Goal: Task Accomplishment & Management: Manage account settings

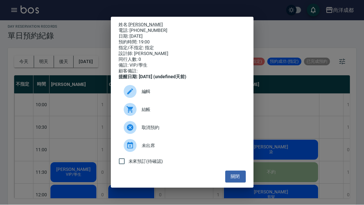
scroll to position [349, 0]
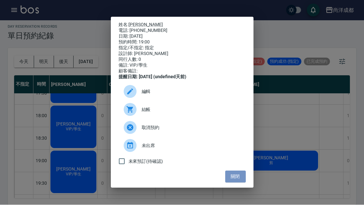
click at [244, 182] on button "關閉" at bounding box center [235, 177] width 21 height 12
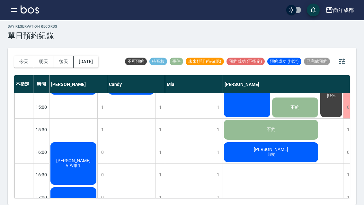
scroll to position [218, 0]
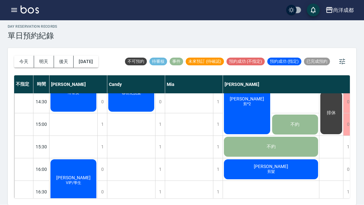
click at [49, 56] on button "明天" at bounding box center [44, 62] width 20 height 12
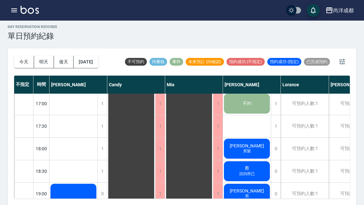
scroll to position [14, 0]
click at [65, 56] on button "後天" at bounding box center [64, 62] width 20 height 12
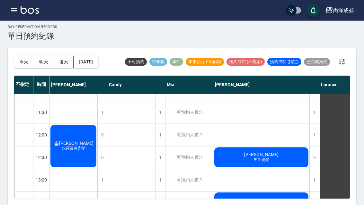
scroll to position [60, 0]
click at [18, 56] on button "今天" at bounding box center [24, 62] width 20 height 12
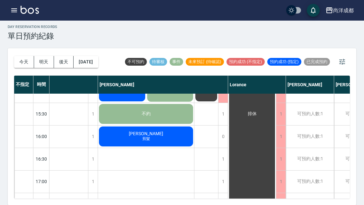
scroll to position [240, 125]
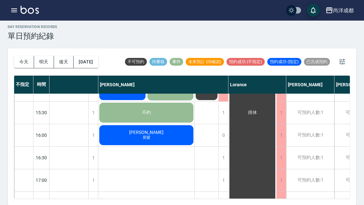
click at [122, 130] on div "[PERSON_NAME]髮" at bounding box center [146, 135] width 96 height 22
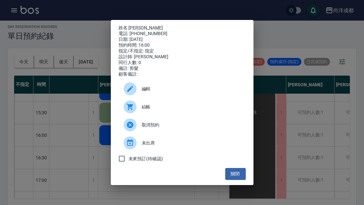
click at [69, 71] on div "姓名: [PERSON_NAME] 電話: [PHONE_NUMBER] 日期: [DATE] 預約時間: 16:00 指定/不指定: 指定 設計師: [PE…" at bounding box center [182, 102] width 364 height 205
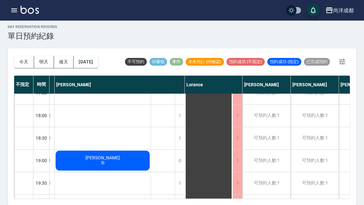
scroll to position [349, 169]
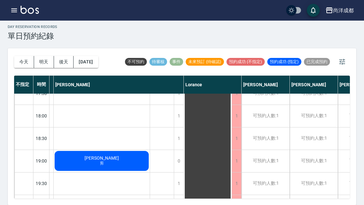
click at [116, 153] on div "[PERSON_NAME] 剪" at bounding box center [102, 161] width 96 height 22
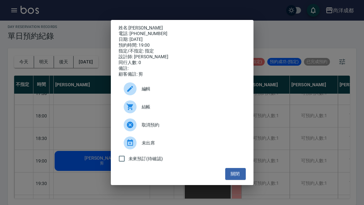
click at [84, 20] on div "姓名: [PERSON_NAME] 電話: [PHONE_NUMBER] 日期: [DATE] 預約時間: 19:00 指定/不指定: 指定 設計師: [PE…" at bounding box center [182, 102] width 364 height 205
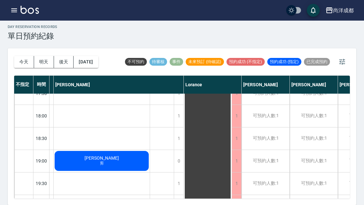
click at [46, 56] on button "明天" at bounding box center [44, 62] width 20 height 12
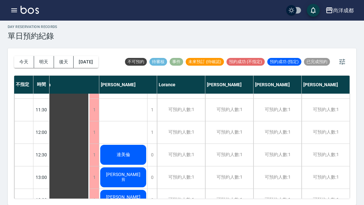
scroll to position [62, 124]
click at [140, 145] on div "連美倫" at bounding box center [123, 155] width 48 height 22
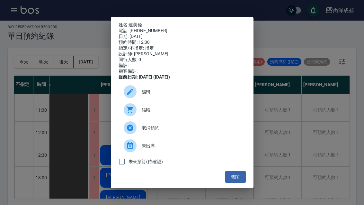
click at [288, 31] on div "姓名: 連美倫 電話: [PHONE_NUMBER] 日期: [DATE] 預約時間: 12:30 指定/不指定: 指定 設計師: [PERSON_NAME]…" at bounding box center [182, 102] width 364 height 205
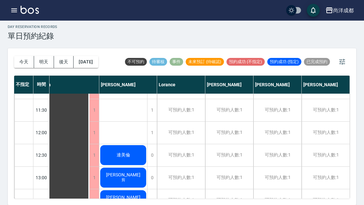
click at [98, 56] on button "[DATE]" at bounding box center [86, 62] width 24 height 12
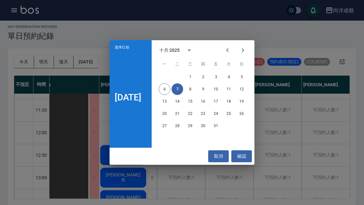
click at [196, 93] on button "8" at bounding box center [190, 89] width 12 height 12
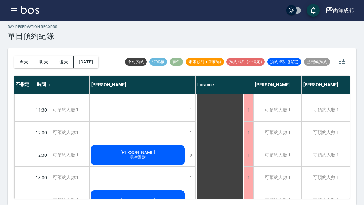
click at [26, 56] on button "今天" at bounding box center [24, 62] width 20 height 12
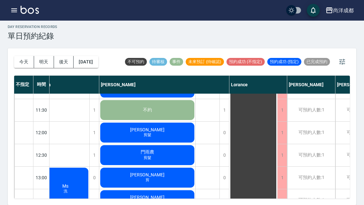
click at [48, 56] on button "明天" at bounding box center [44, 62] width 20 height 12
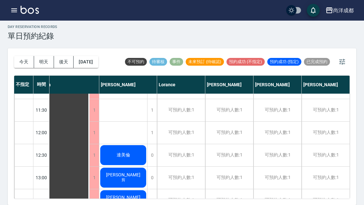
click at [98, 56] on button "[DATE]" at bounding box center [86, 62] width 24 height 12
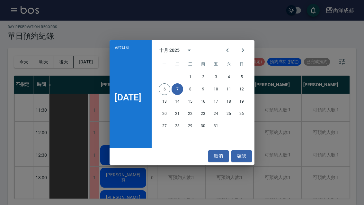
click at [252, 151] on button "確認" at bounding box center [241, 156] width 21 height 12
